Goal: Task Accomplishment & Management: Use online tool/utility

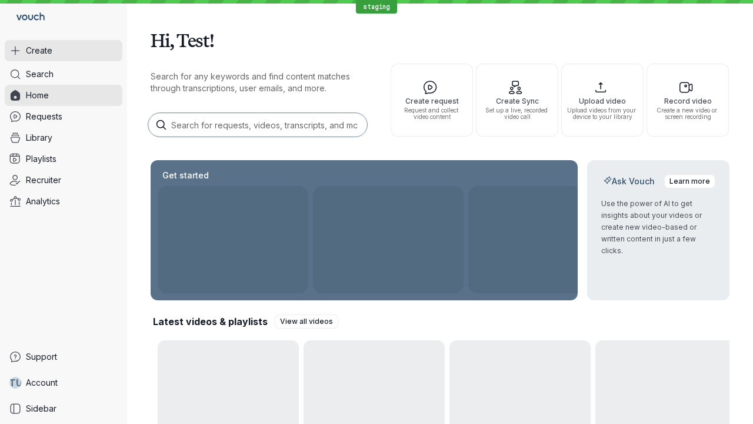
click at [64, 51] on button "Create" at bounding box center [64, 50] width 118 height 21
